Goal: Transaction & Acquisition: Purchase product/service

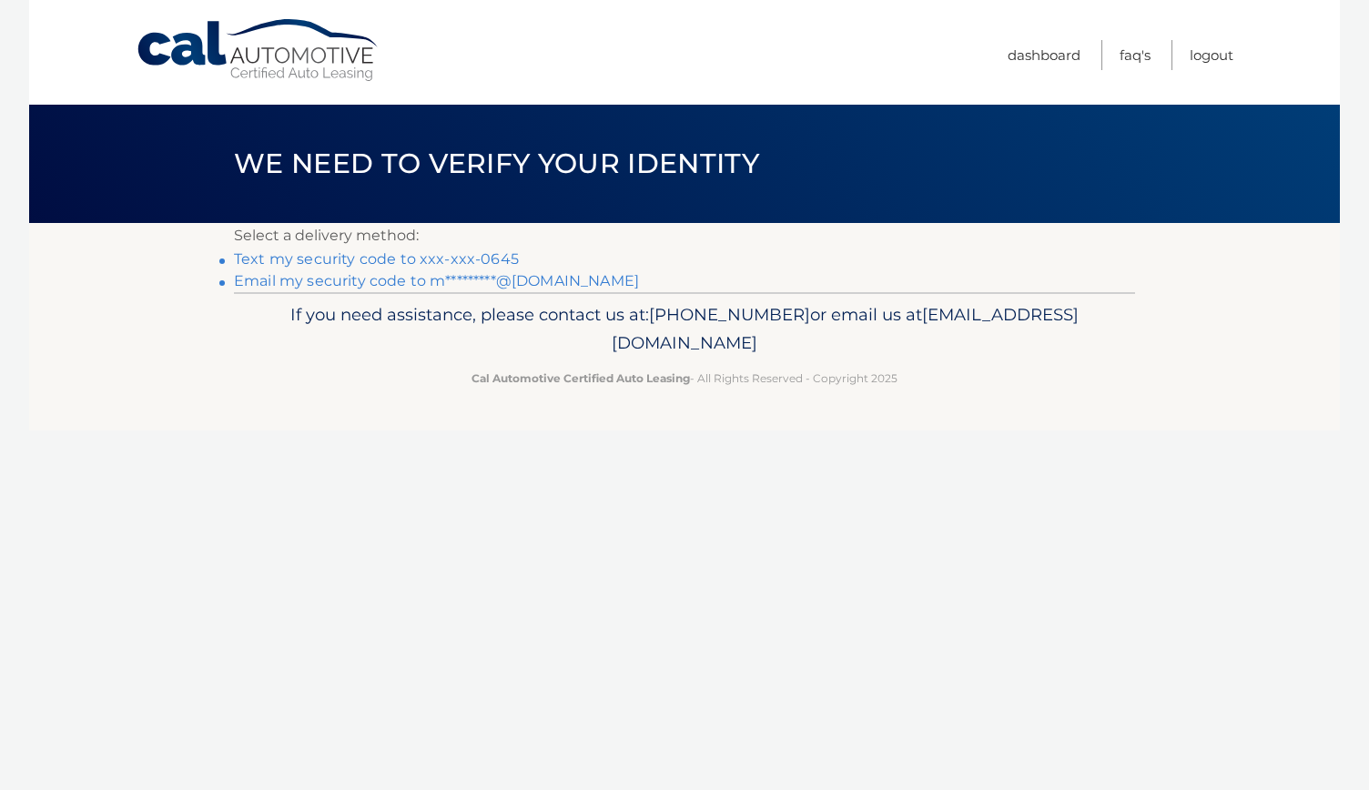
click at [423, 264] on link "Text my security code to xxx-xxx-0645" at bounding box center [376, 258] width 285 height 17
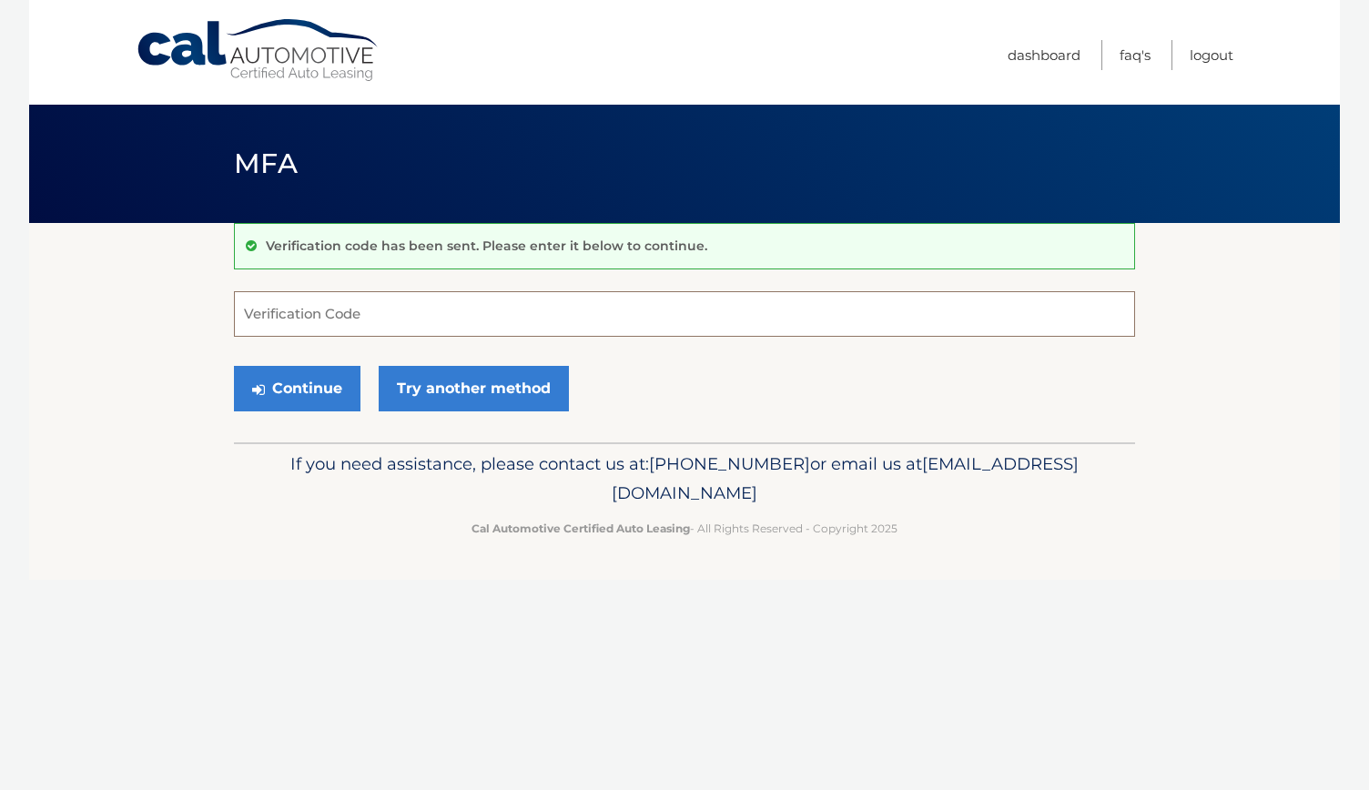
click at [355, 317] on input "Verification Code" at bounding box center [684, 314] width 901 height 46
click at [319, 331] on input "Verification Code" at bounding box center [684, 314] width 901 height 46
type input "970857"
click at [277, 376] on button "Continue" at bounding box center [297, 389] width 127 height 46
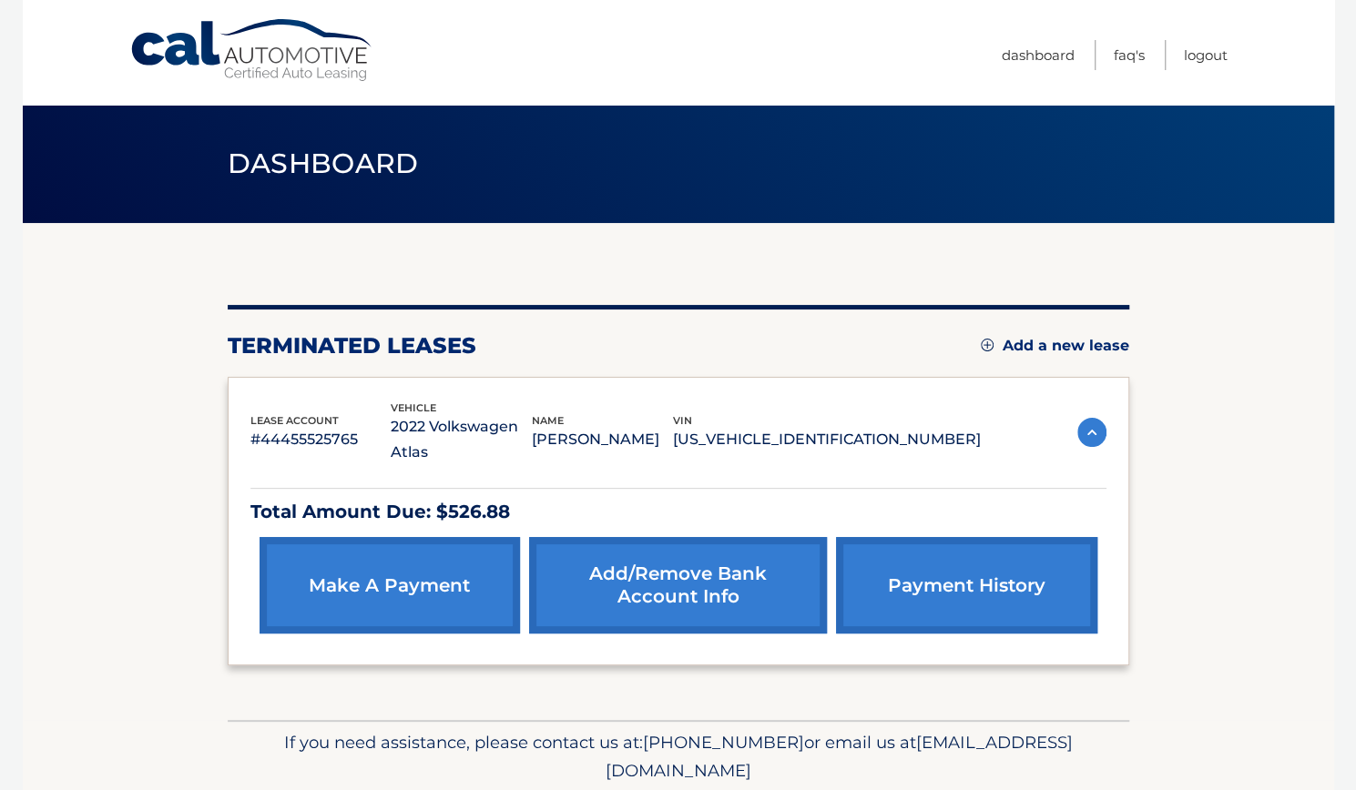
click at [642, 560] on link "Add/Remove bank account info" at bounding box center [678, 585] width 298 height 97
click at [334, 545] on link "make a payment" at bounding box center [390, 585] width 260 height 97
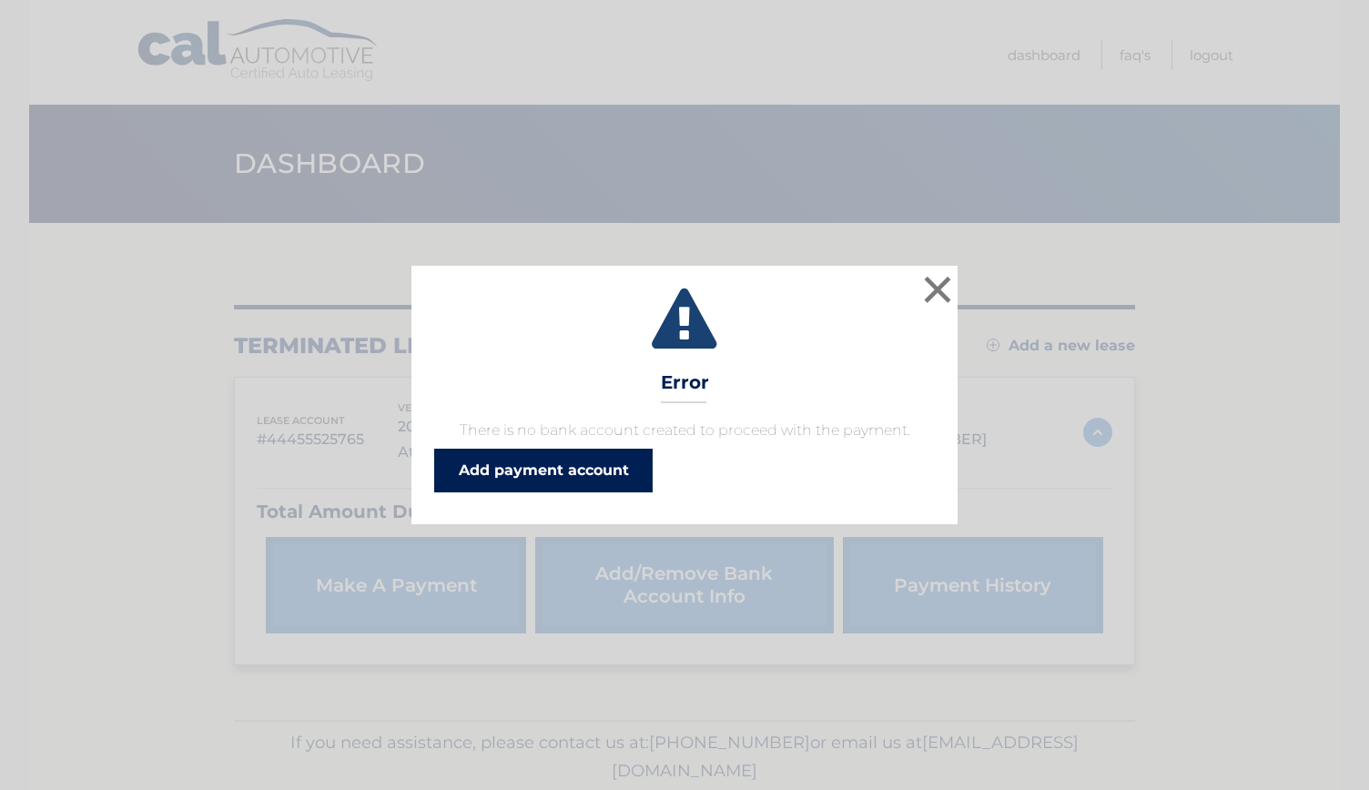
click at [565, 460] on link "Add payment account" at bounding box center [543, 471] width 219 height 44
click at [928, 287] on button "×" at bounding box center [938, 289] width 36 height 36
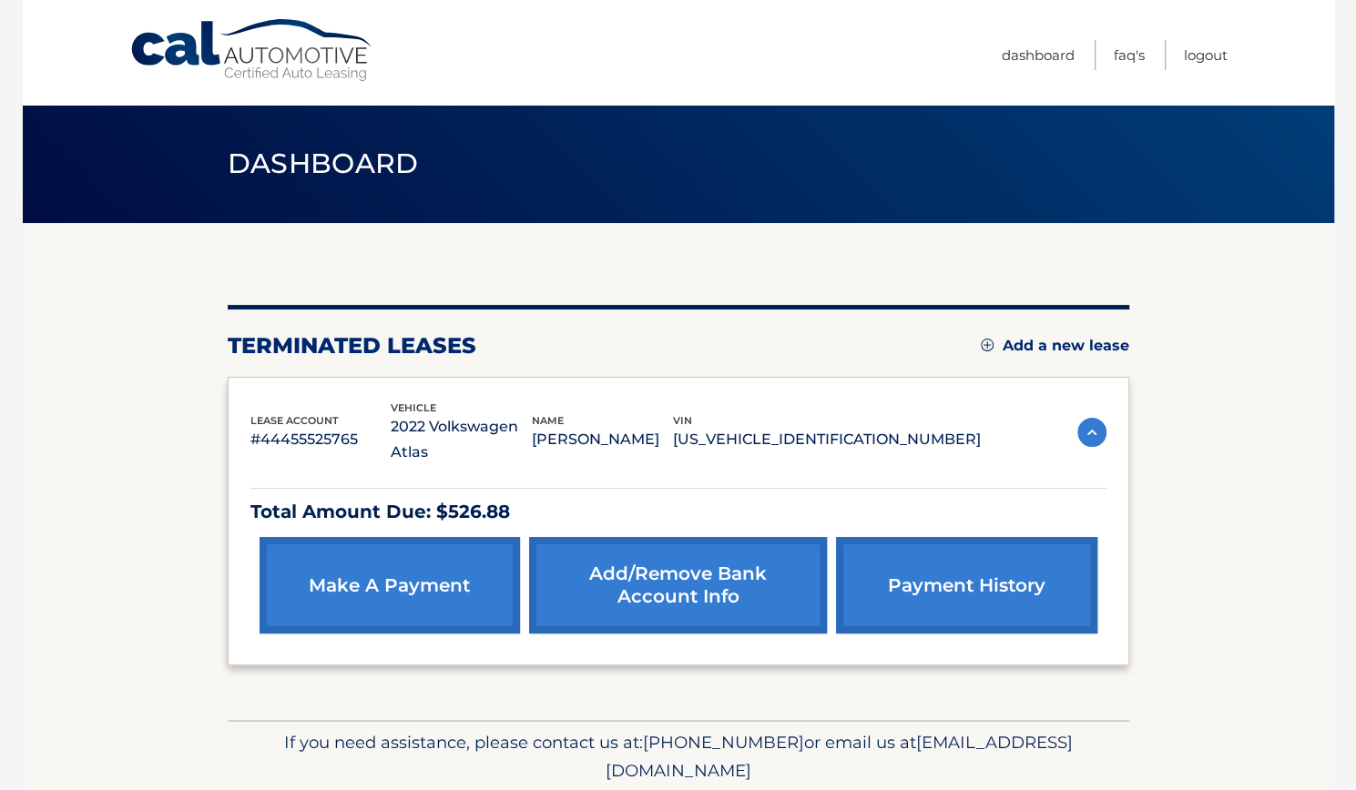
click at [603, 565] on link "Add/Remove bank account info" at bounding box center [678, 585] width 298 height 97
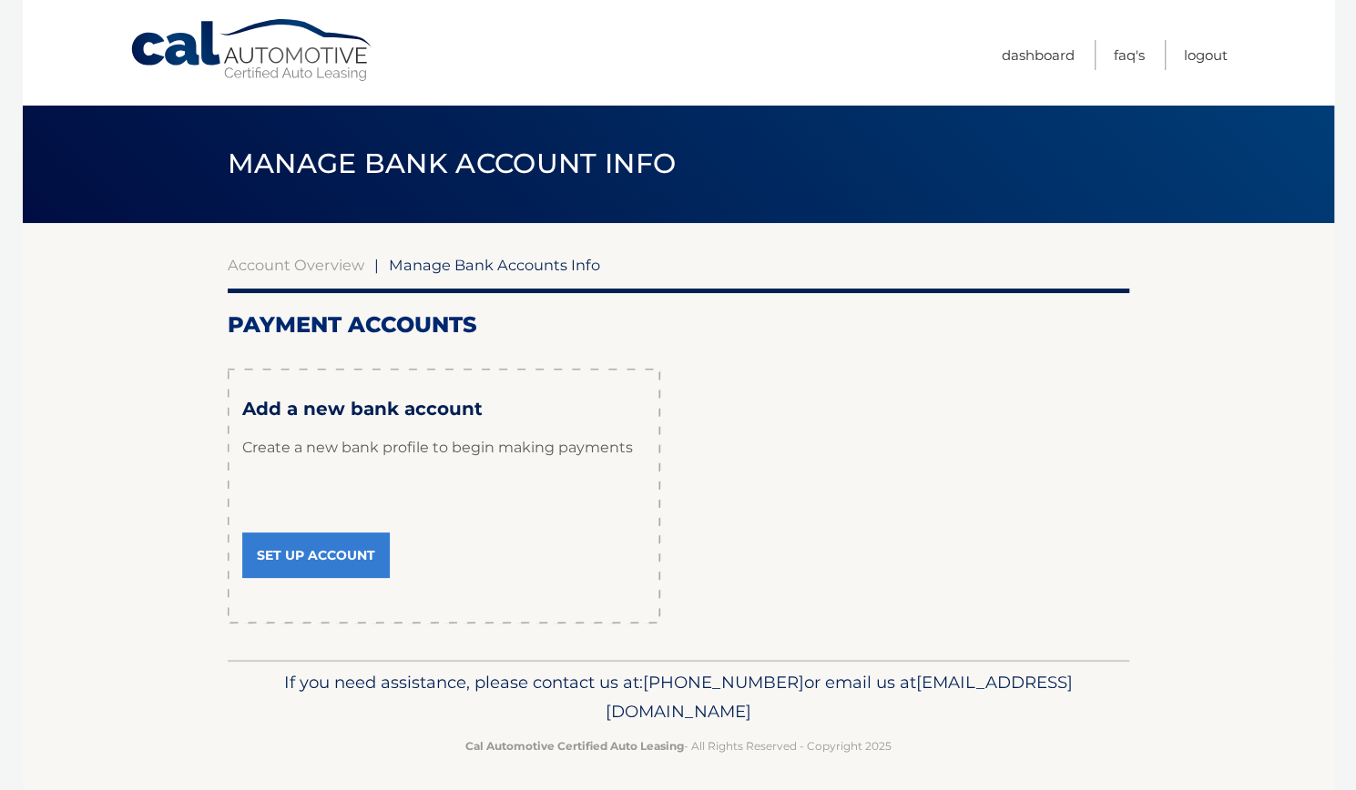
click at [343, 552] on link "Set Up Account" at bounding box center [316, 556] width 148 height 46
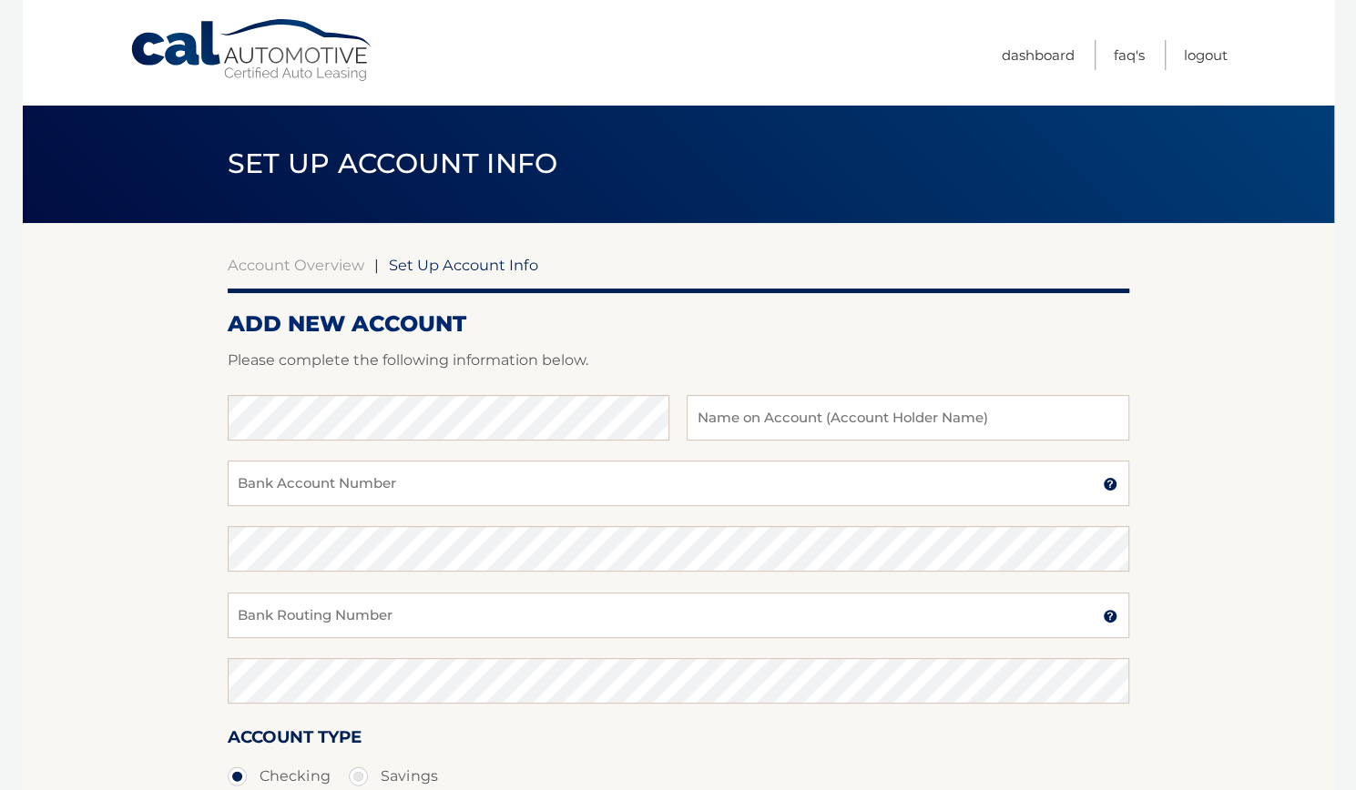
click at [443, 177] on span "Set Up Account Info" at bounding box center [393, 164] width 331 height 34
click at [208, 59] on link "Cal Automotive" at bounding box center [252, 50] width 246 height 65
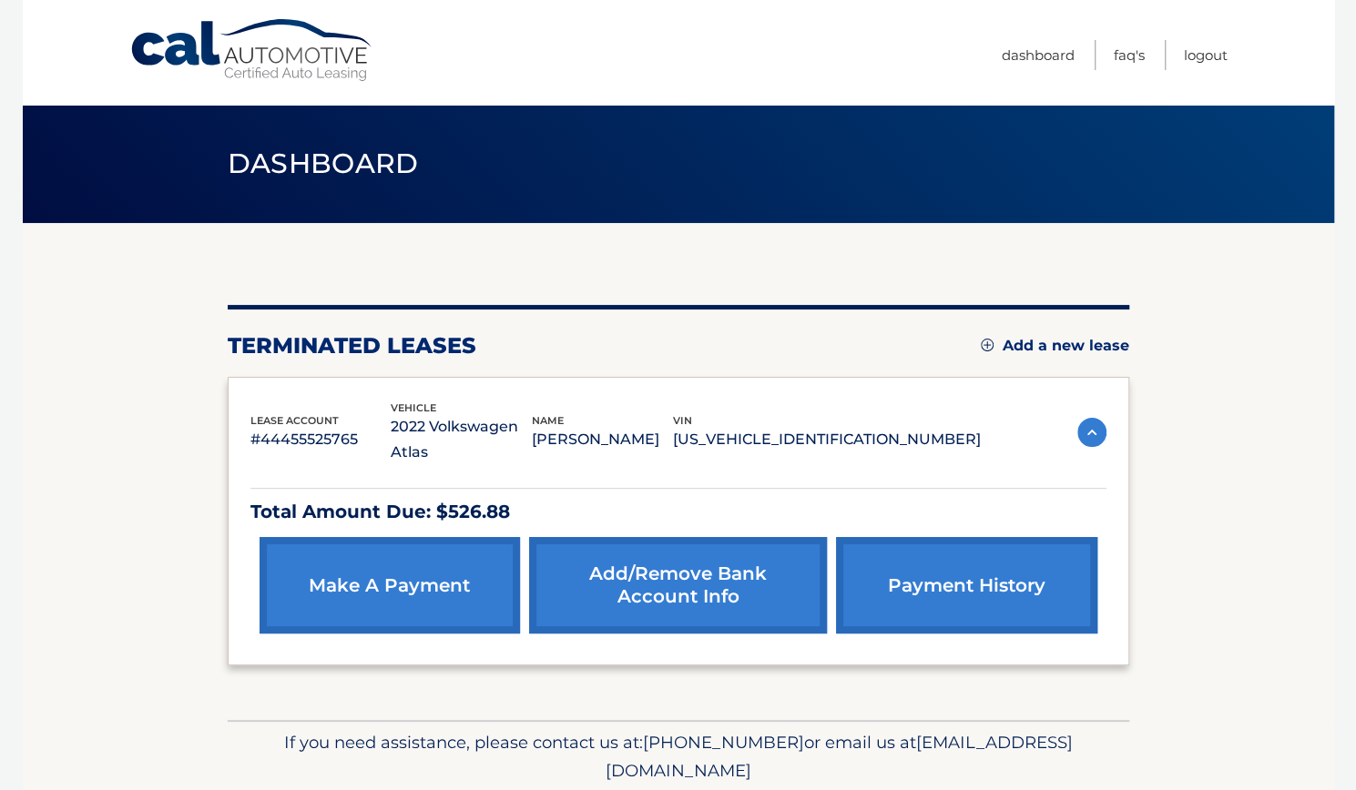
scroll to position [41, 0]
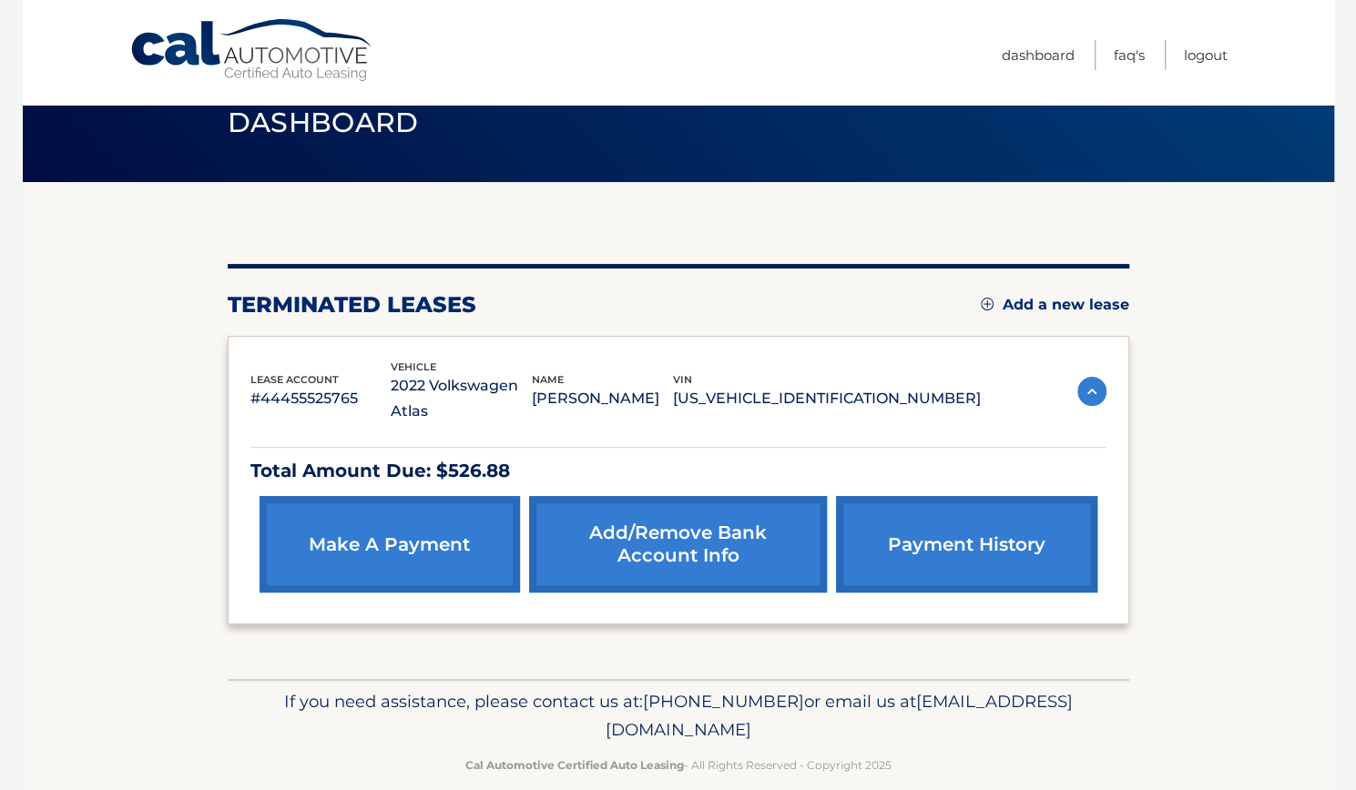
click at [419, 513] on link "make a payment" at bounding box center [390, 544] width 260 height 97
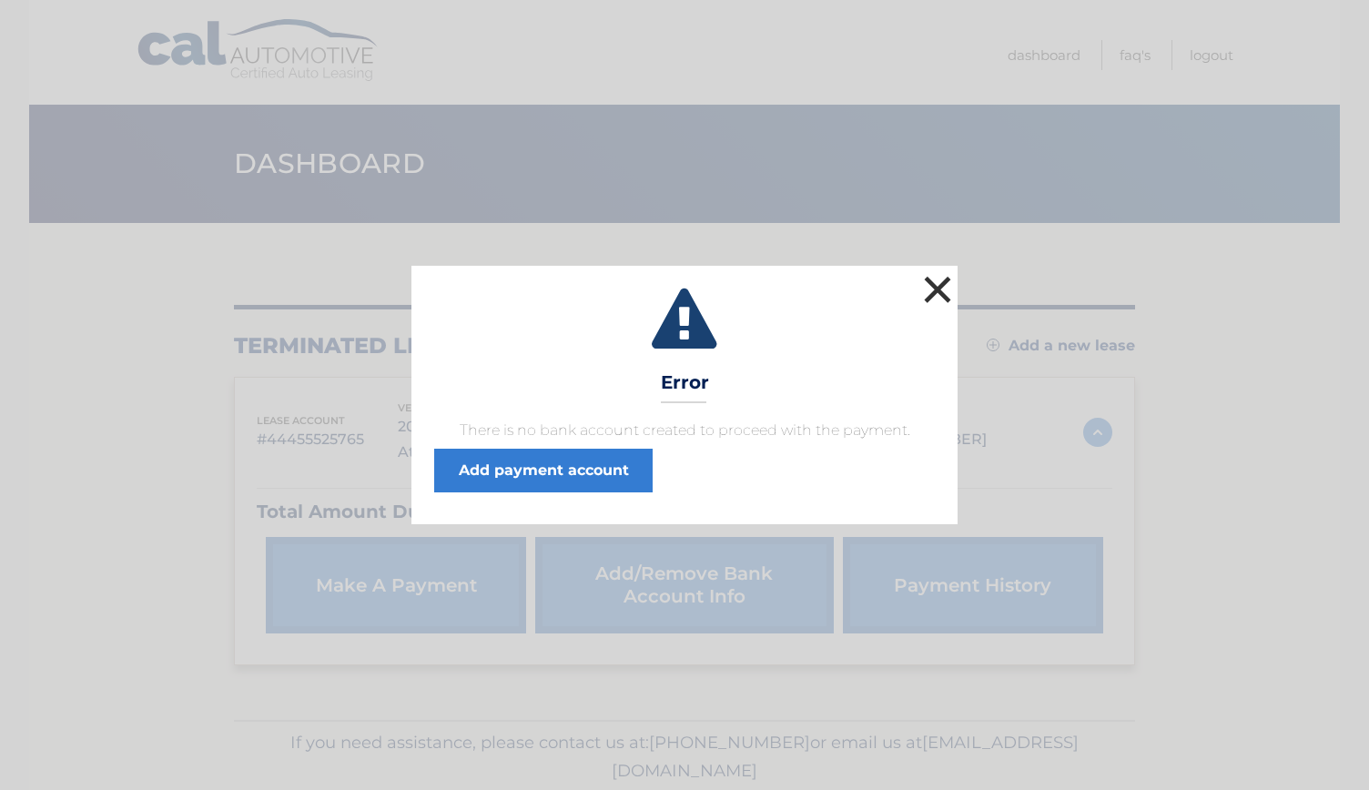
click at [940, 289] on button "×" at bounding box center [938, 289] width 36 height 36
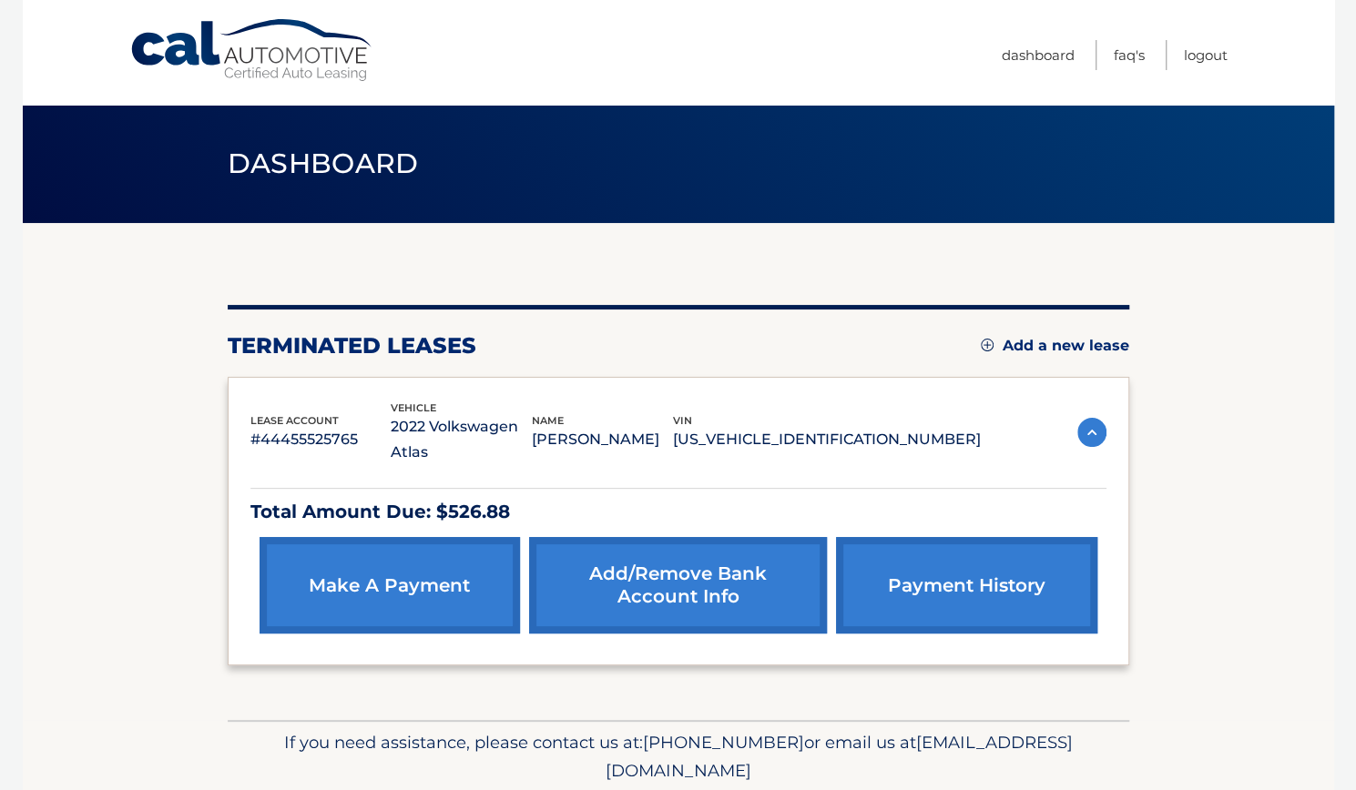
scroll to position [41, 0]
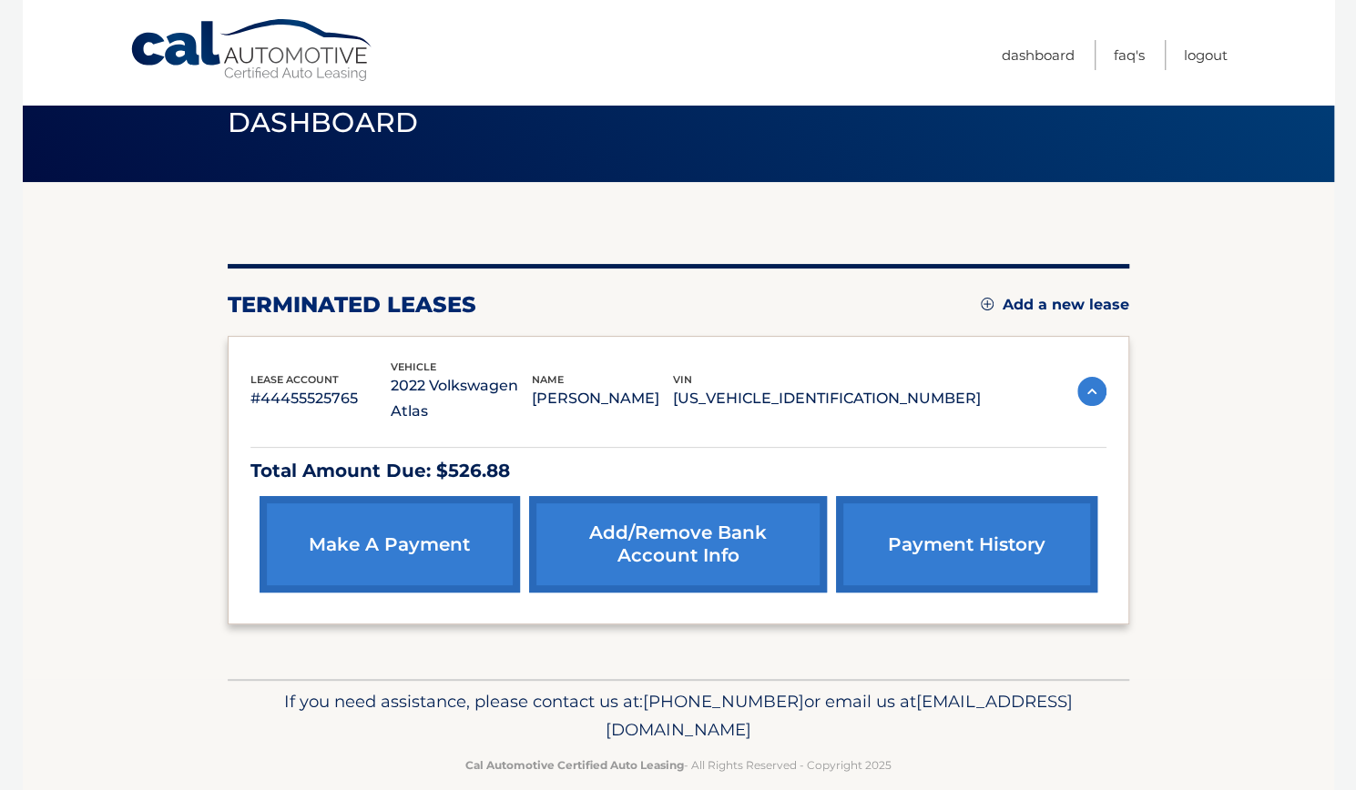
click at [681, 504] on link "Add/Remove bank account info" at bounding box center [678, 544] width 298 height 97
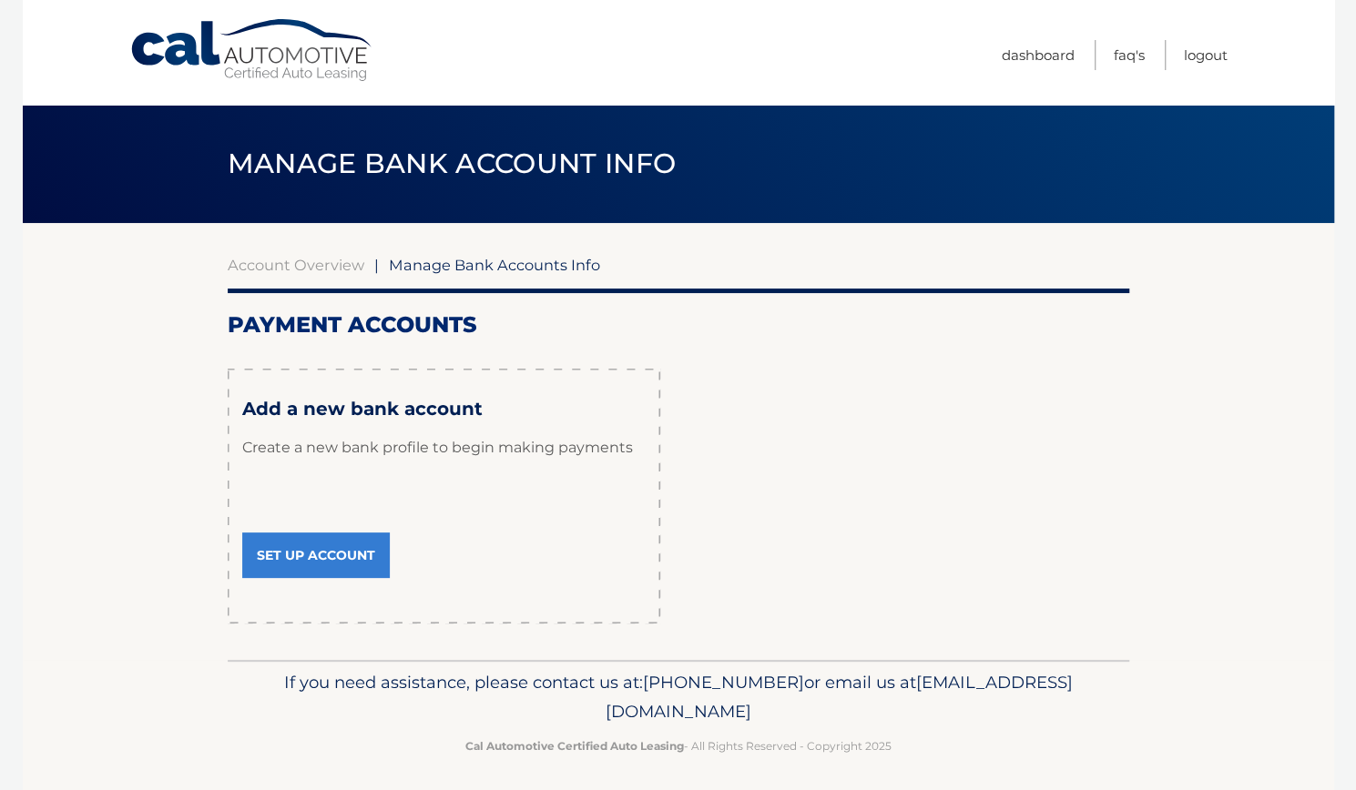
click at [372, 546] on link "Set Up Account" at bounding box center [316, 556] width 148 height 46
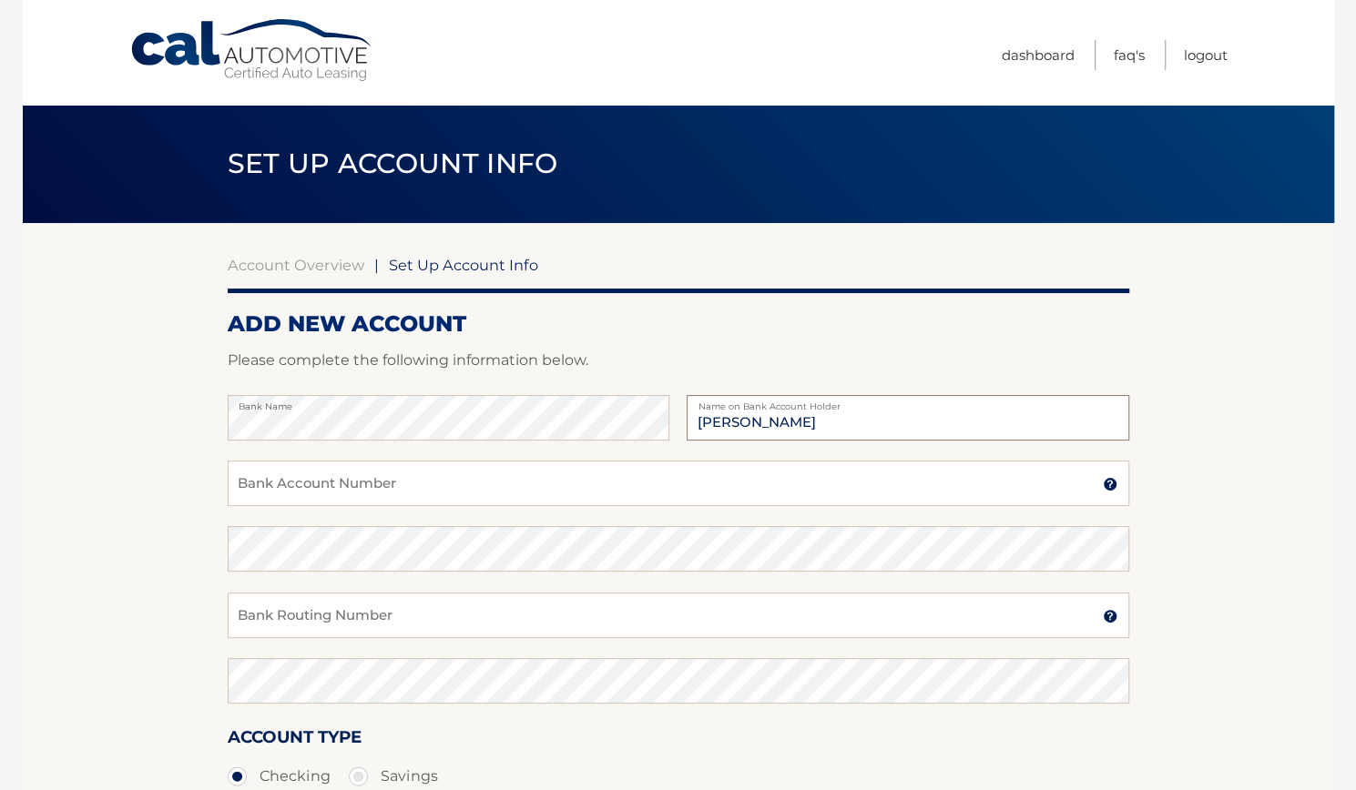
type input "[PERSON_NAME]"
click at [390, 480] on input "Bank Account Number" at bounding box center [678, 484] width 901 height 46
type input "4463086954"
drag, startPoint x: 368, startPoint y: 489, endPoint x: 117, endPoint y: 463, distance: 252.6
click at [117, 463] on section "Account Overview | Set Up Account Info ADD NEW ACCOUNT Please complete the foll…" at bounding box center [678, 570] width 1311 height 695
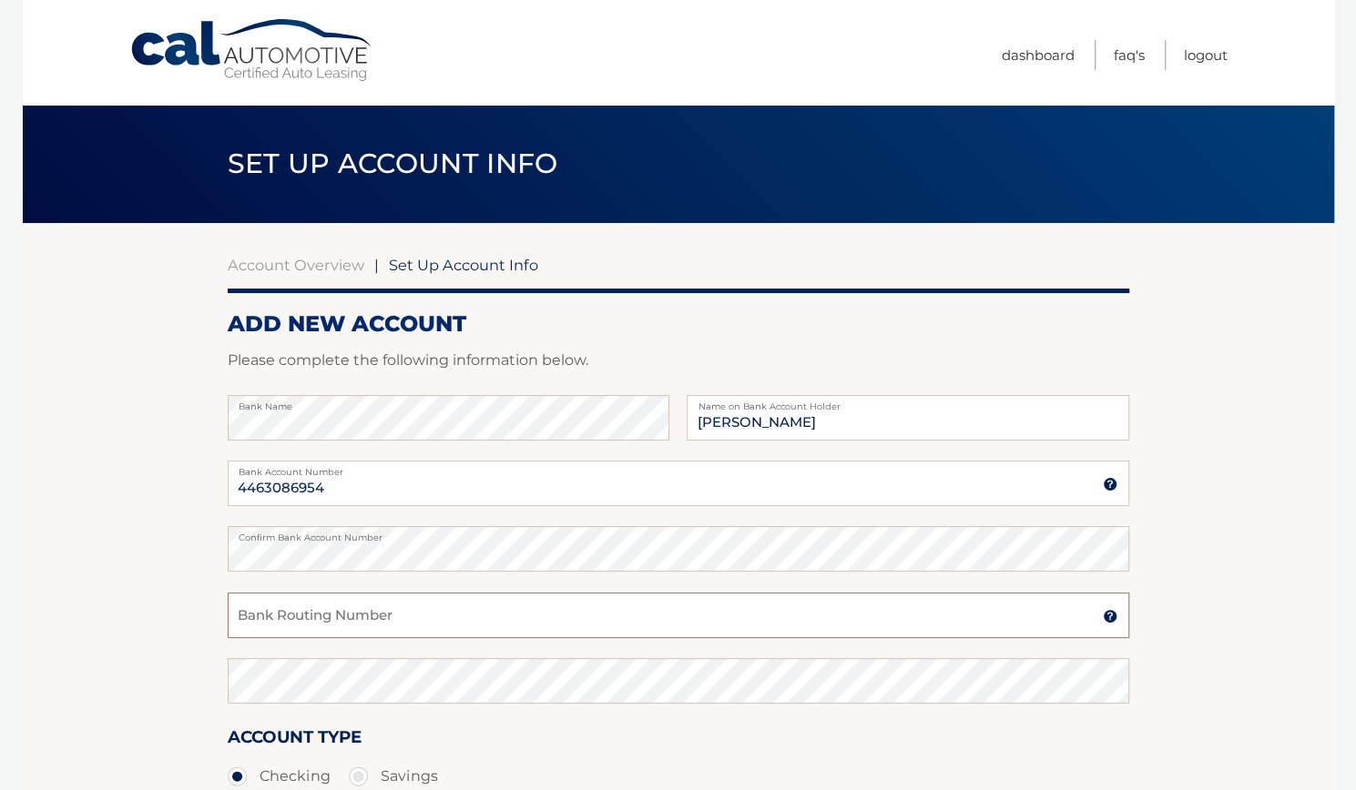
click at [342, 622] on input "Bank Routing Number" at bounding box center [678, 616] width 901 height 46
drag, startPoint x: 324, startPoint y: 615, endPoint x: 164, endPoint y: 607, distance: 160.4
click at [164, 607] on section "Account Overview | Set Up Account Info ADD NEW ACCOUNT Please complete the foll…" at bounding box center [678, 570] width 1311 height 695
type input "267084131"
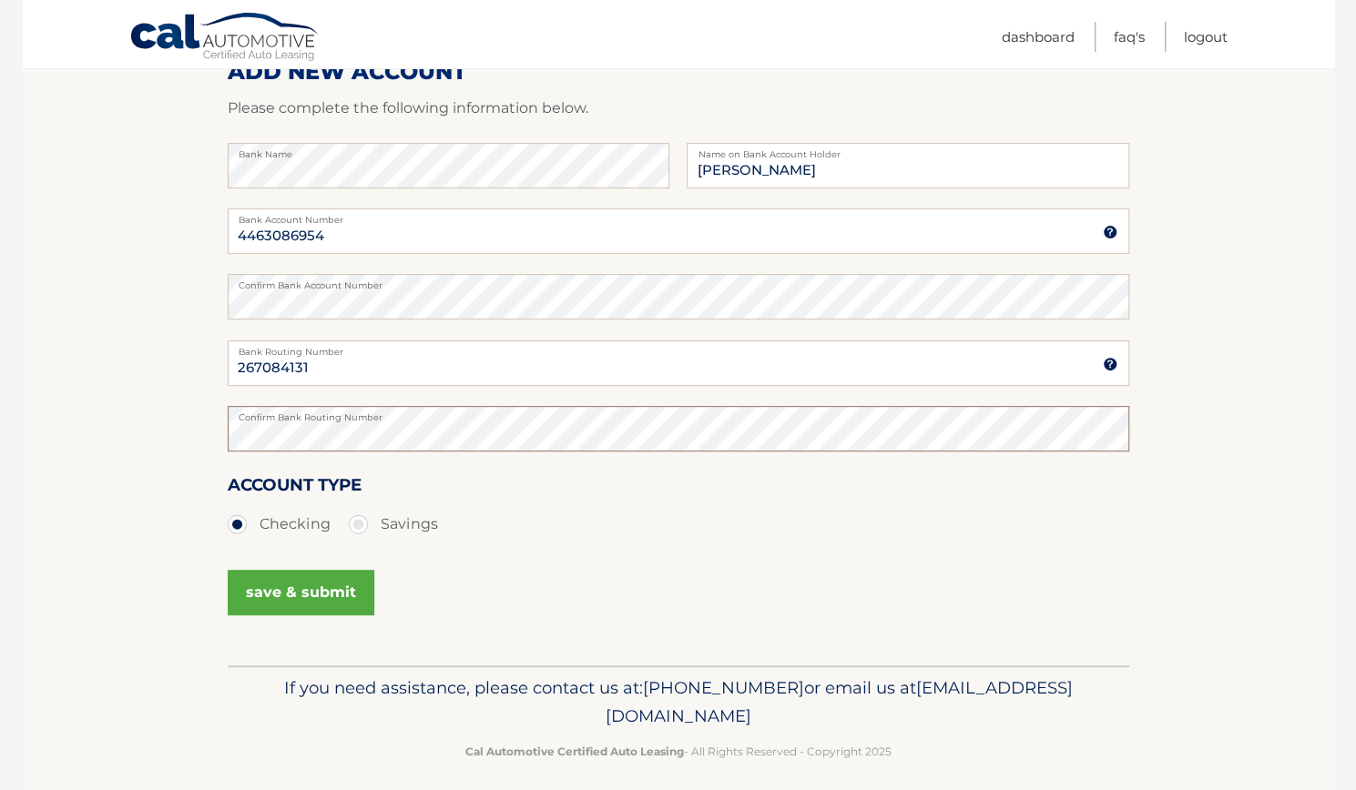
scroll to position [255, 0]
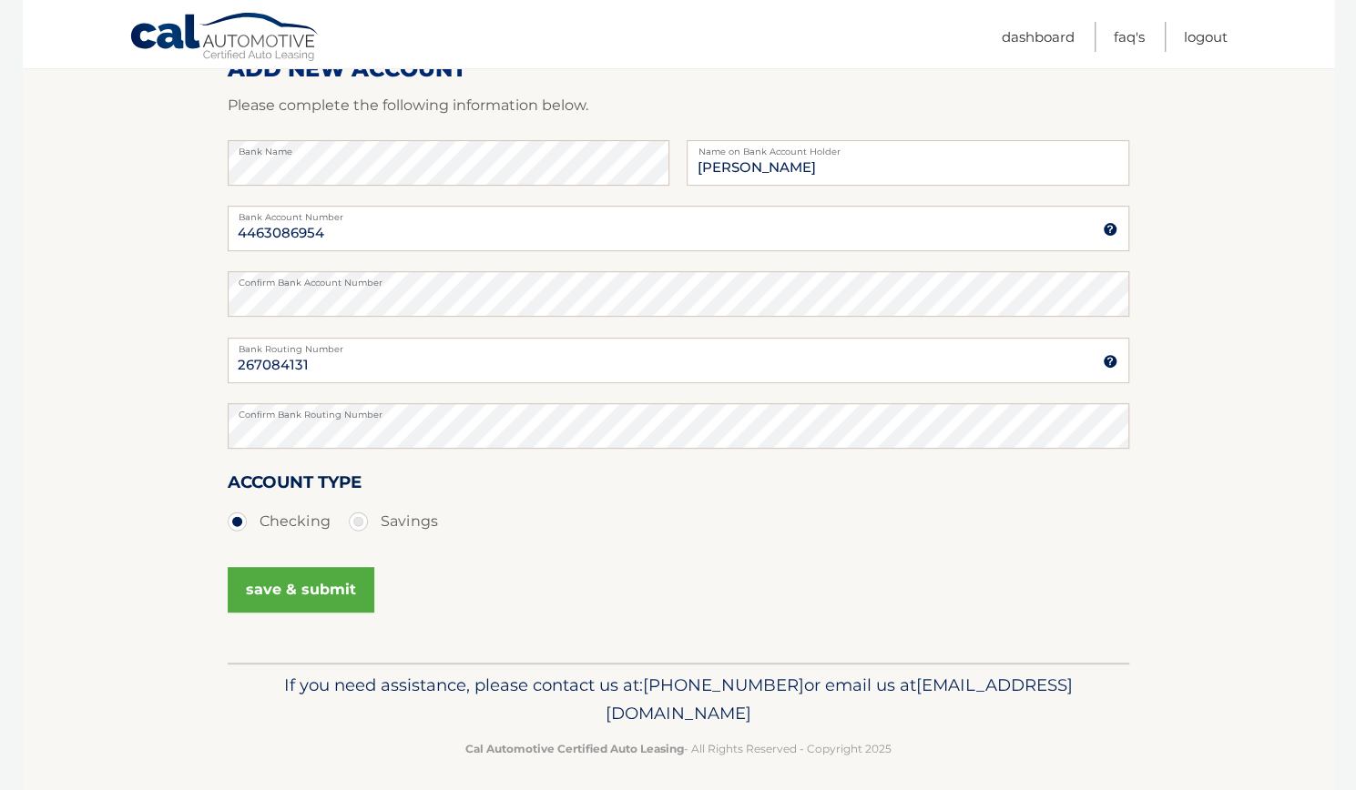
click at [321, 592] on button "save & submit" at bounding box center [301, 590] width 147 height 46
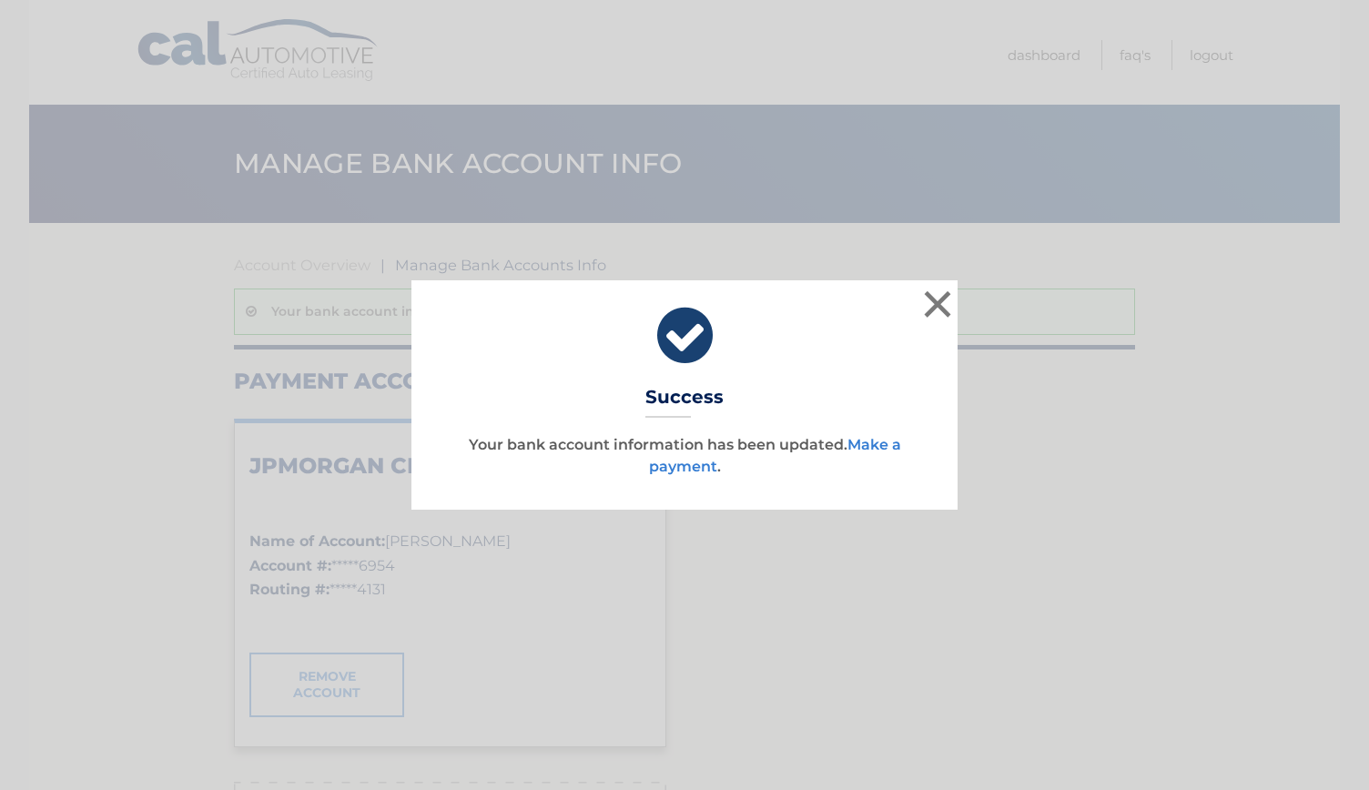
click at [864, 447] on link "Make a payment" at bounding box center [775, 455] width 252 height 39
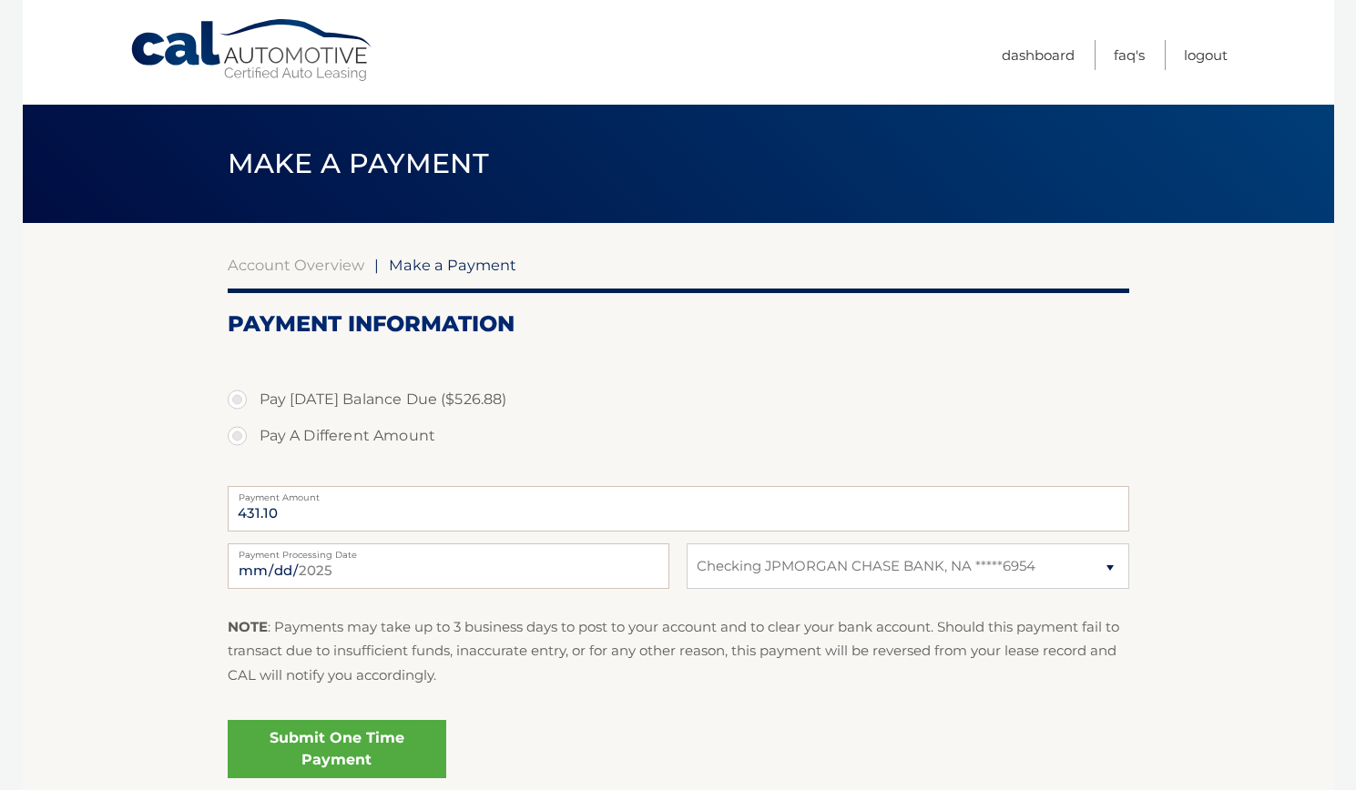
select select "OTYzYWFkYmUtMTYyMi00NzJkLTkwMjktZDdkNjBmZWVkMjhm"
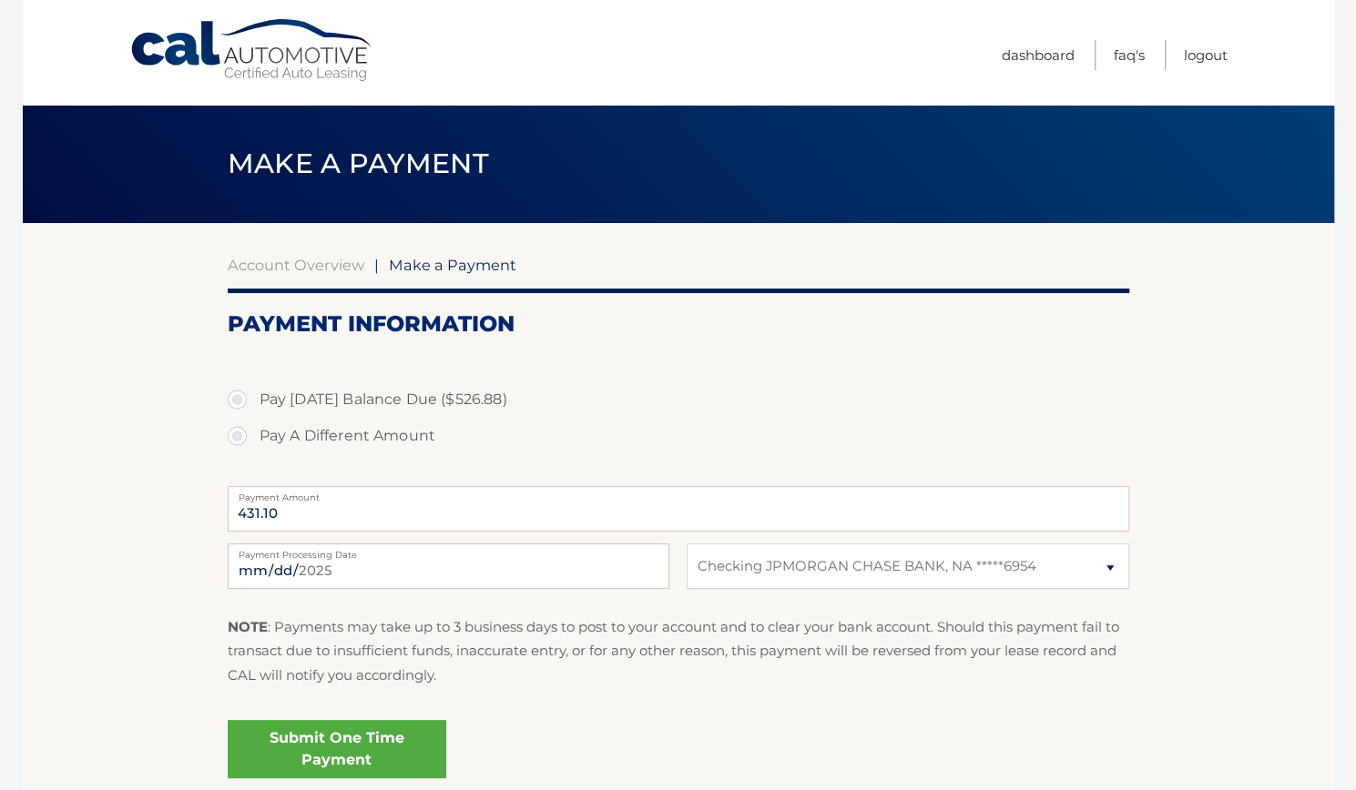
click at [343, 425] on label "Pay A Different Amount" at bounding box center [678, 436] width 901 height 36
click at [253, 425] on input "Pay A Different Amount" at bounding box center [244, 432] width 18 height 29
radio input "true"
click at [300, 398] on label "Pay [DATE] Balance Due ($526.88)" at bounding box center [678, 400] width 901 height 36
click at [253, 398] on input "Pay [DATE] Balance Due ($526.88)" at bounding box center [244, 396] width 18 height 29
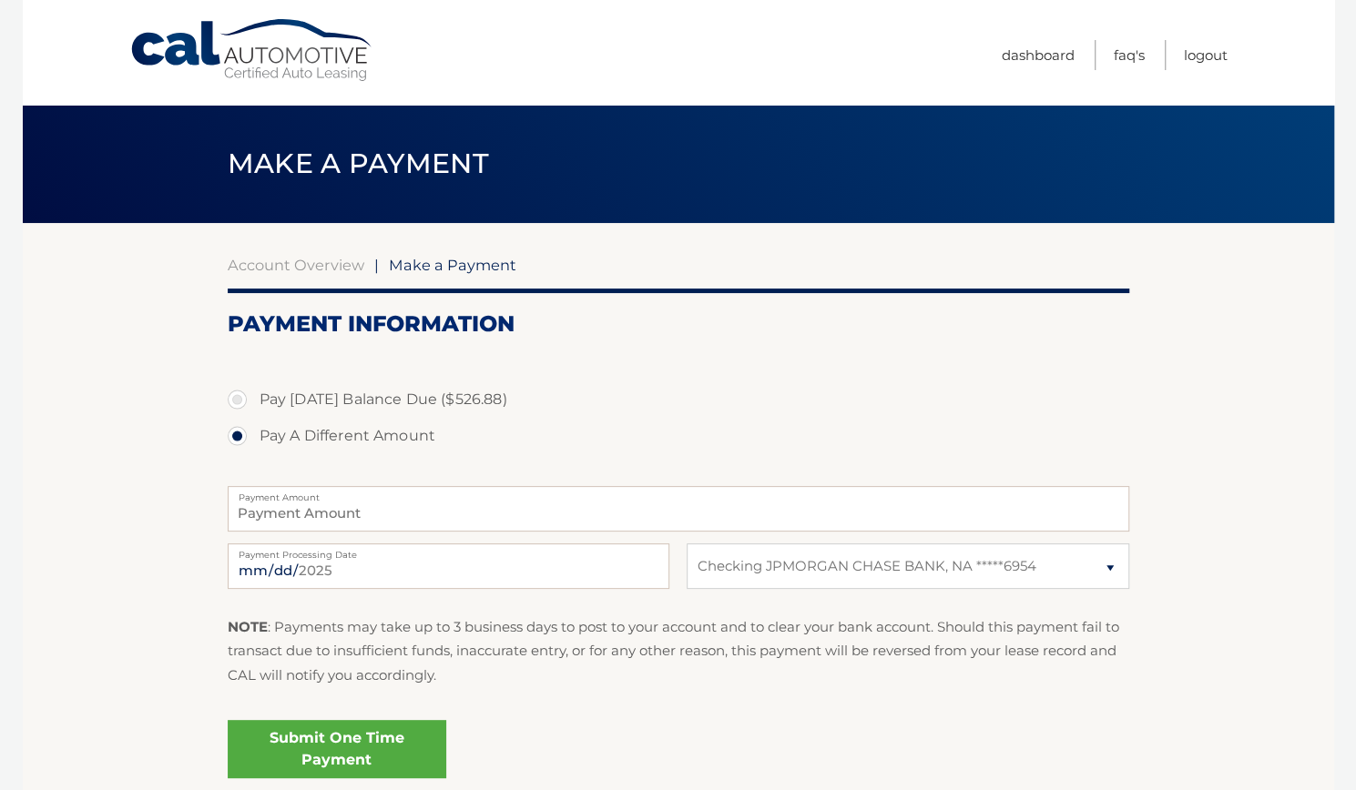
radio input "true"
type input "526.88"
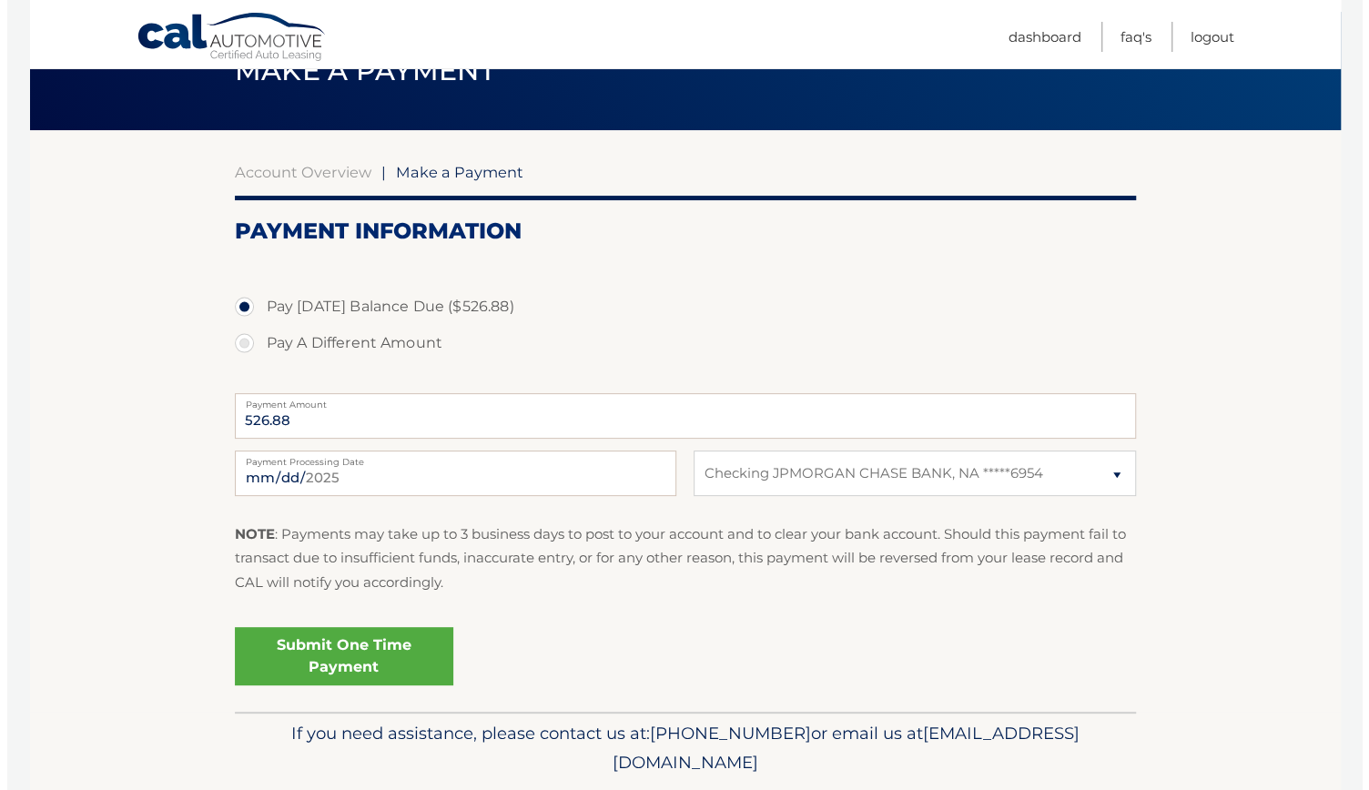
scroll to position [103, 0]
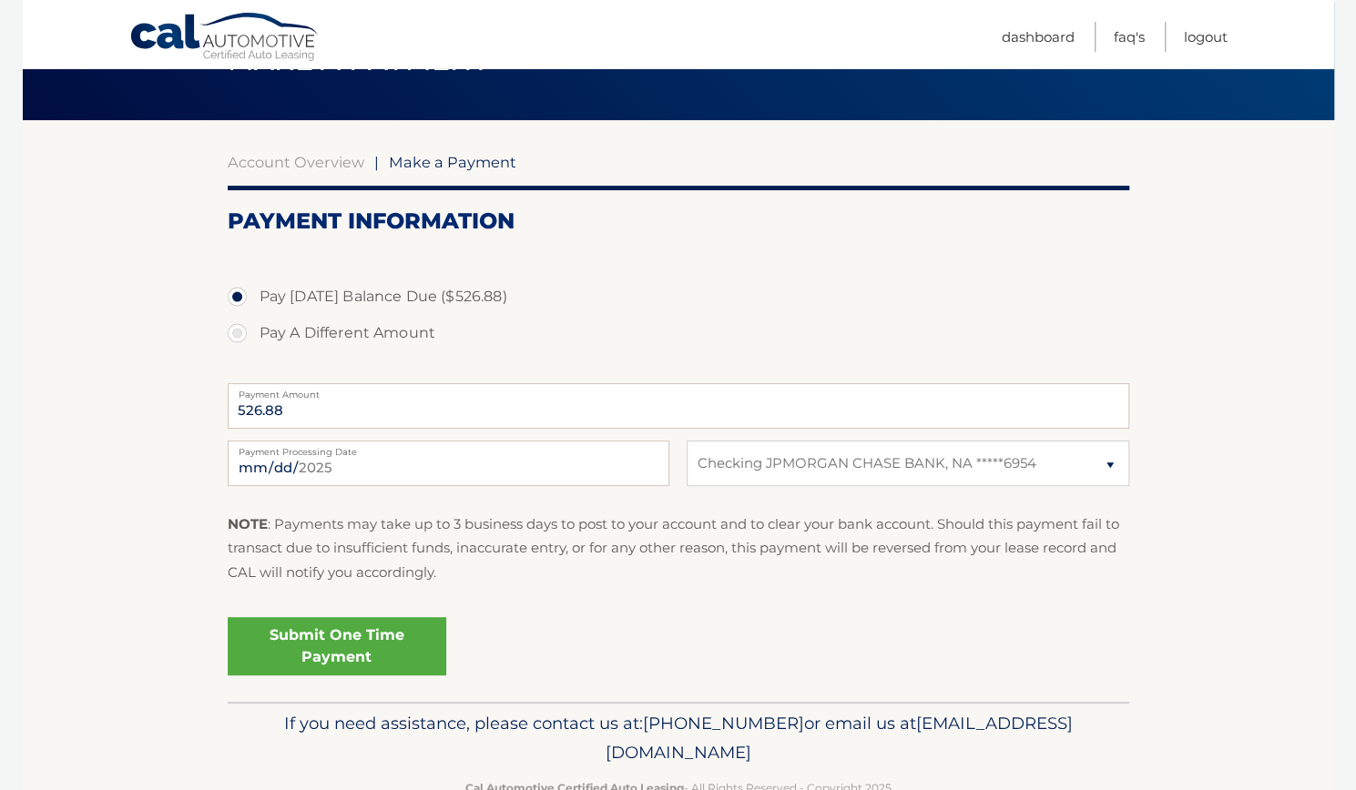
drag, startPoint x: 342, startPoint y: 656, endPoint x: 290, endPoint y: 638, distance: 55.9
click at [290, 638] on link "Submit One Time Payment" at bounding box center [337, 646] width 219 height 58
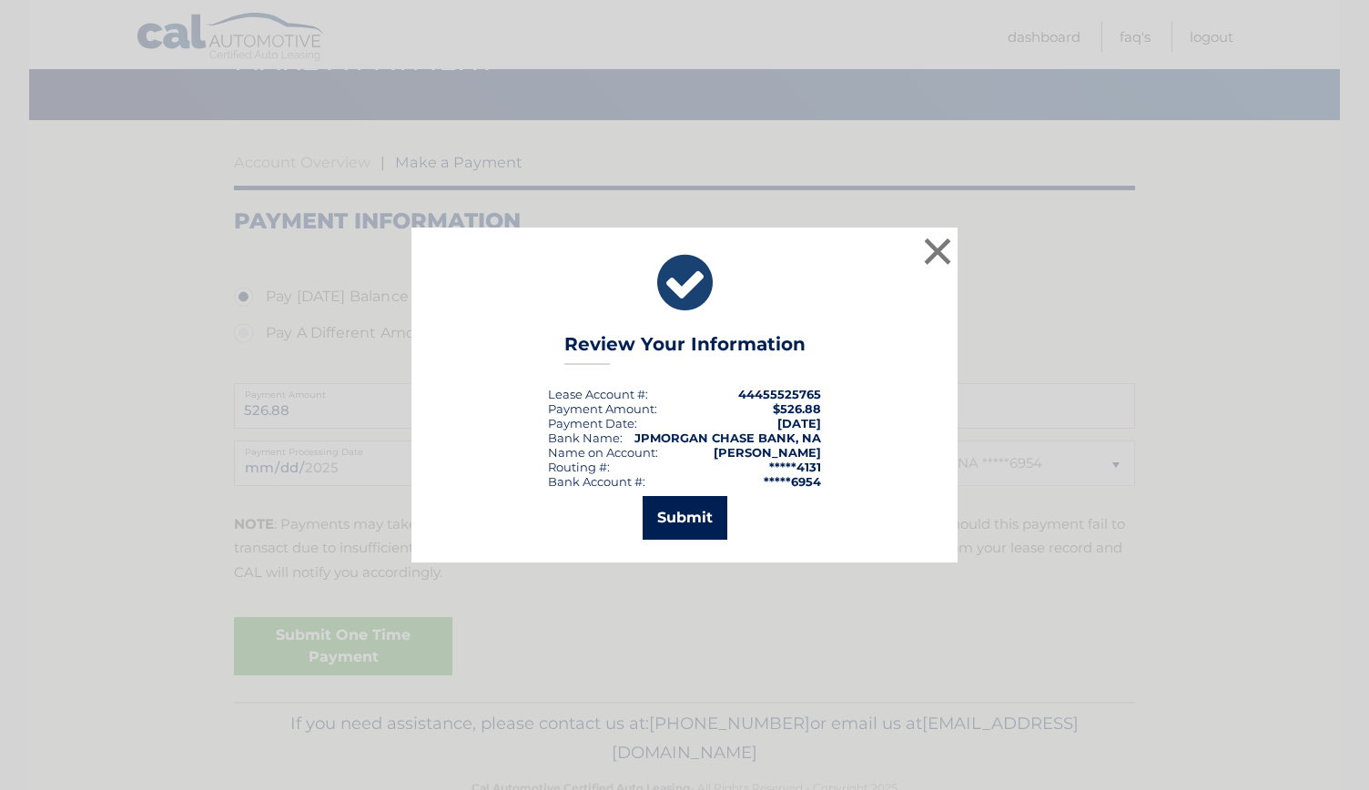
click at [696, 518] on button "Submit" at bounding box center [685, 518] width 85 height 44
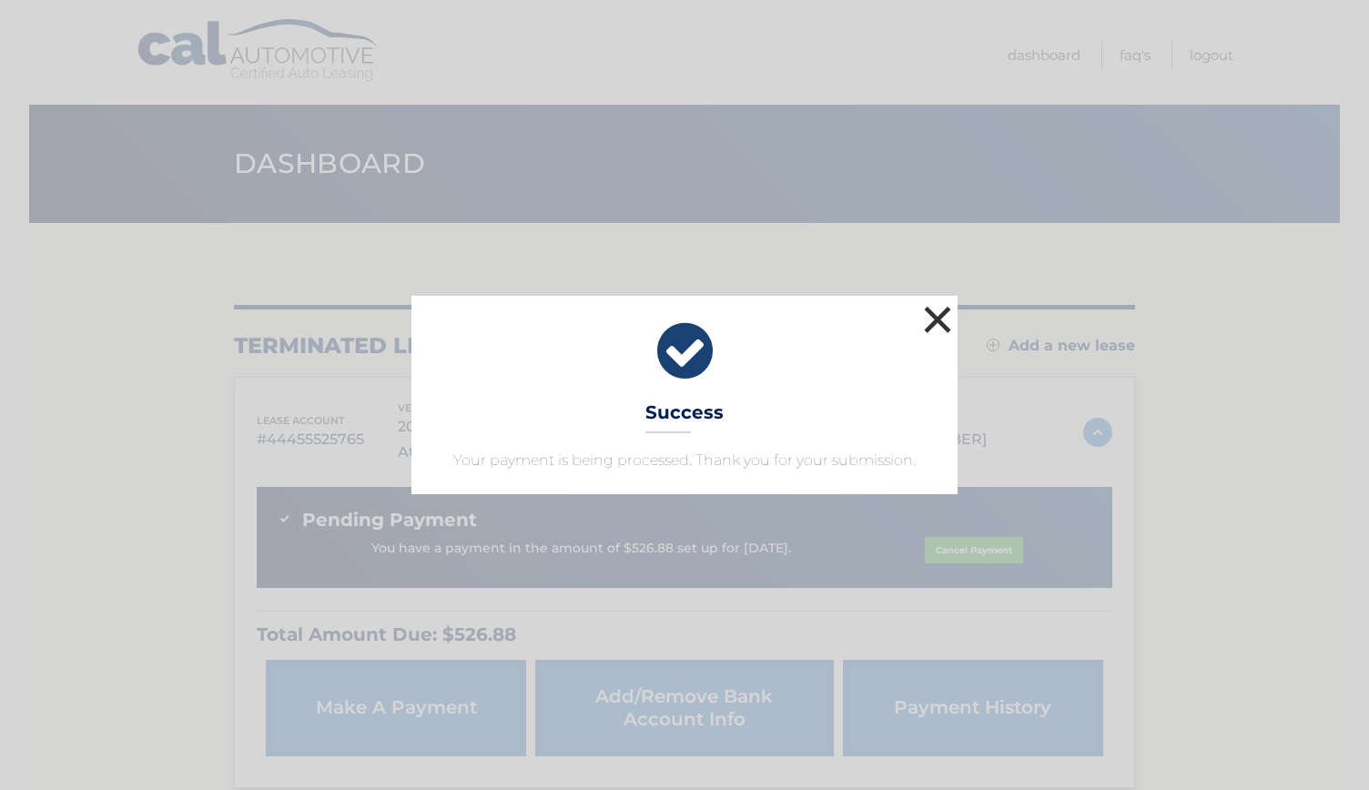
click at [952, 314] on button "×" at bounding box center [938, 319] width 36 height 36
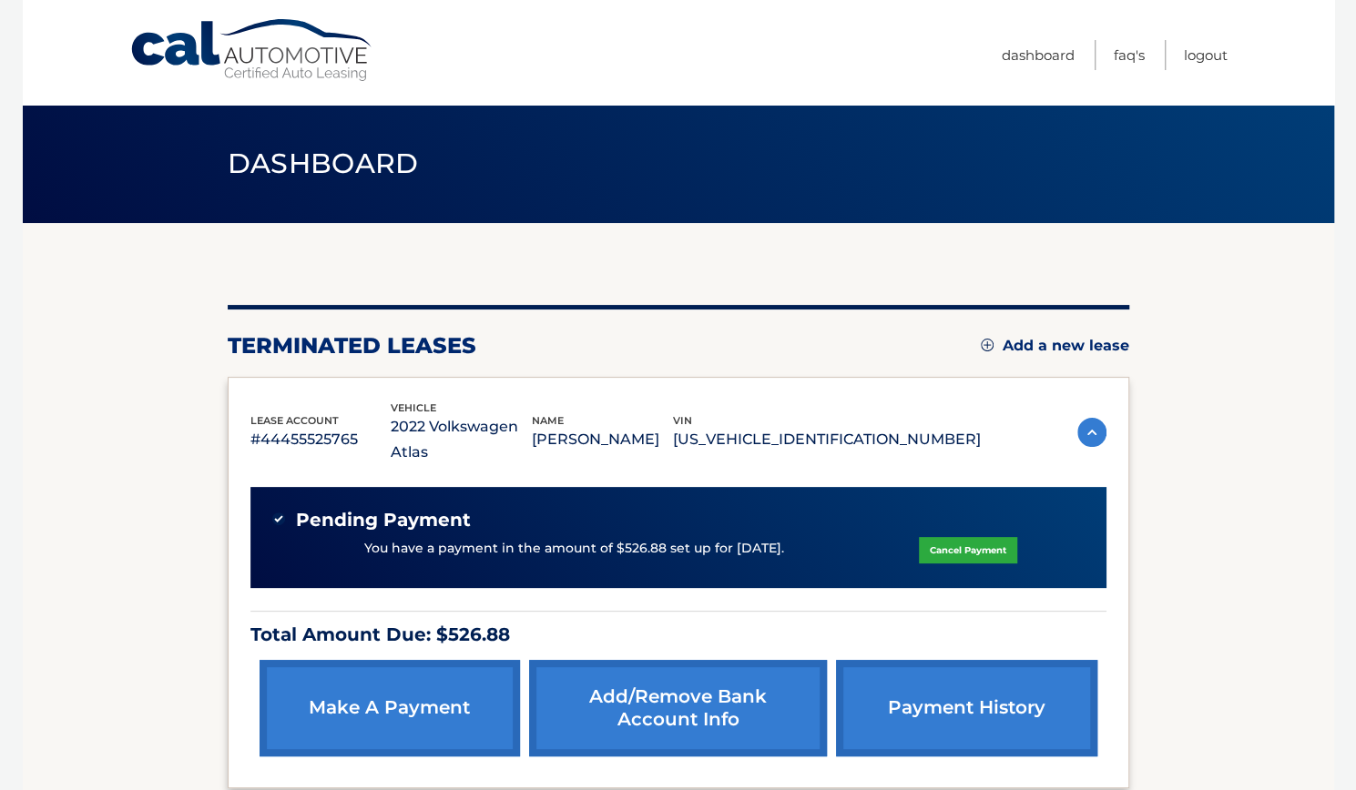
click at [188, 46] on link "Cal Automotive" at bounding box center [252, 50] width 246 height 65
